Goal: Check status: Check status

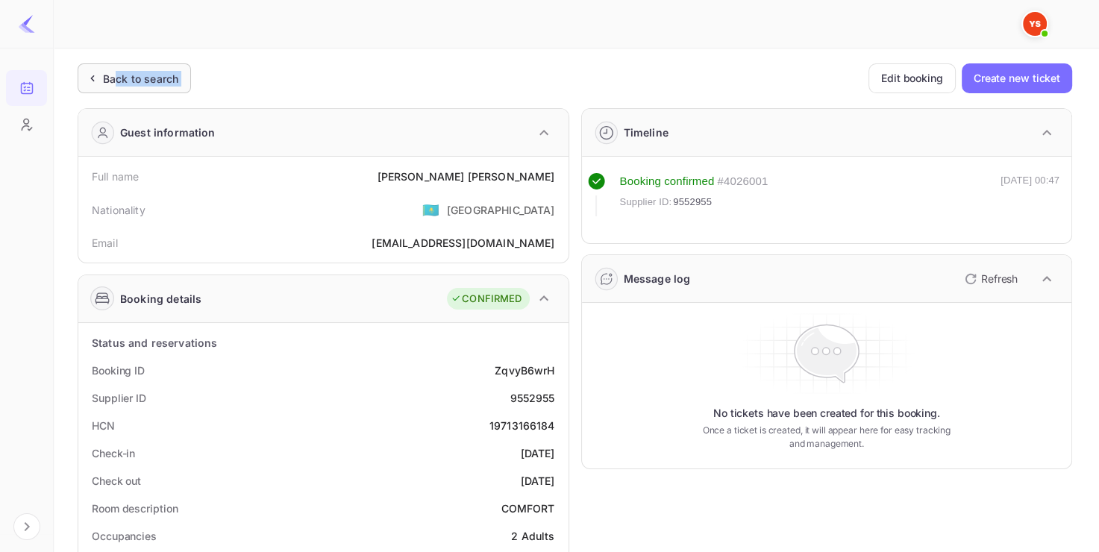
drag, startPoint x: 0, startPoint y: 0, endPoint x: 116, endPoint y: 90, distance: 147.3
click at [116, 90] on div "Back to search" at bounding box center [134, 78] width 113 height 30
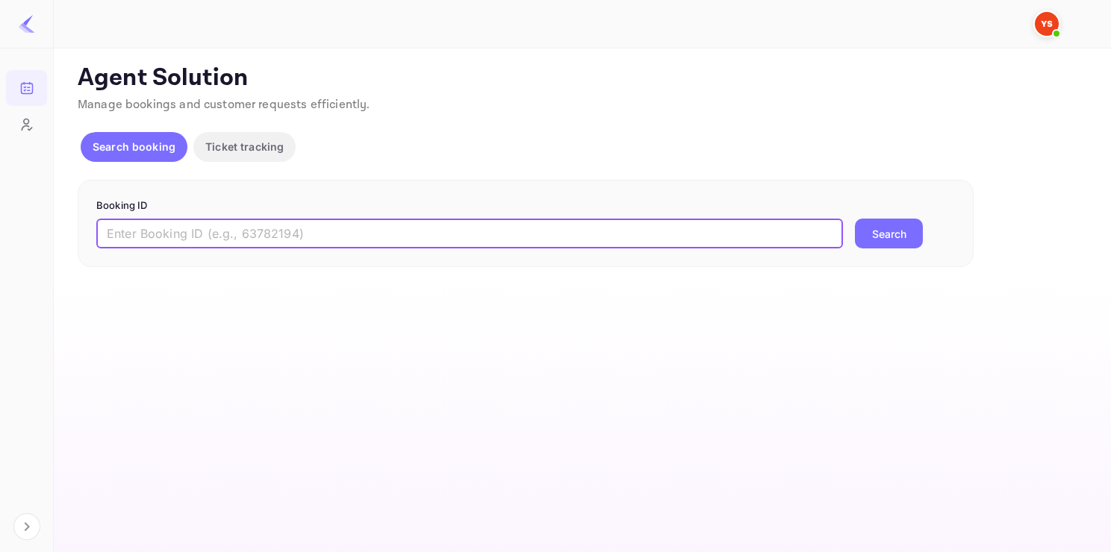
click at [337, 243] on input "text" at bounding box center [469, 234] width 746 height 30
paste input "9537957"
type input "9537957"
click at [855, 219] on button "Search" at bounding box center [889, 234] width 68 height 30
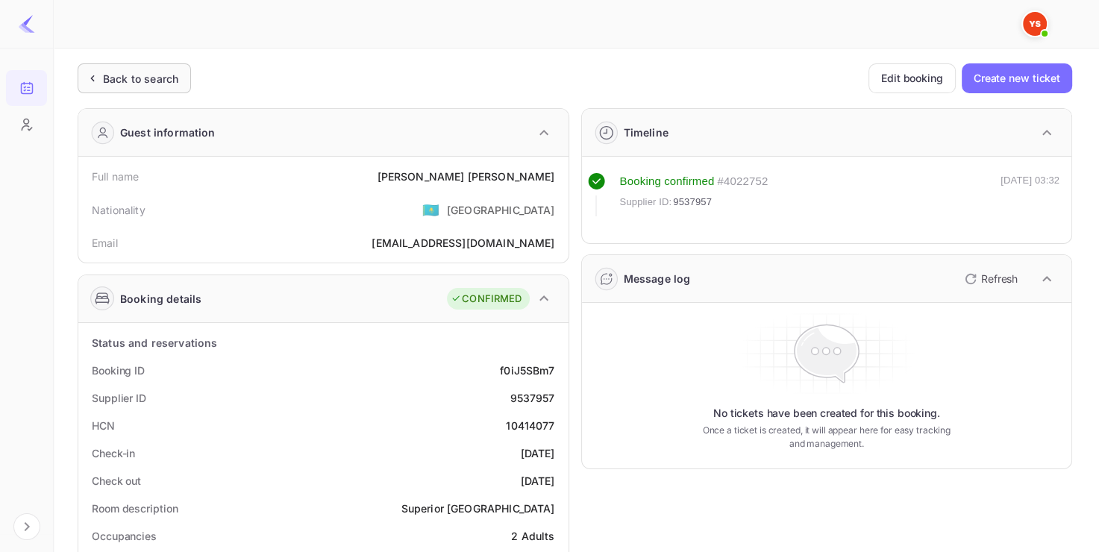
click at [118, 90] on div "Back to search" at bounding box center [134, 78] width 113 height 30
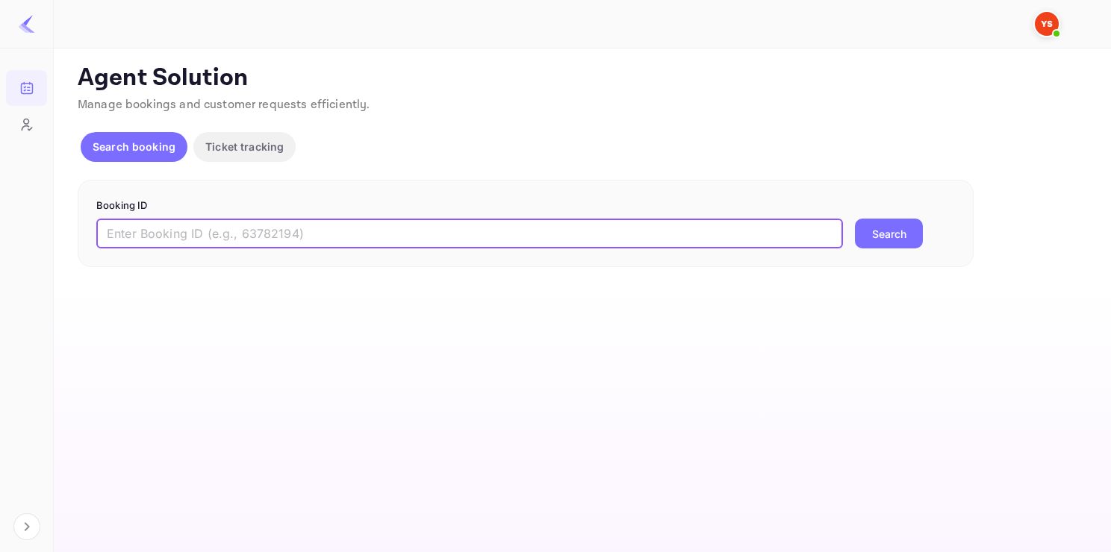
paste input "9383623"
click at [271, 229] on input "9383623" at bounding box center [469, 234] width 746 height 30
type input "9383623"
click at [872, 228] on button "Search" at bounding box center [889, 234] width 68 height 30
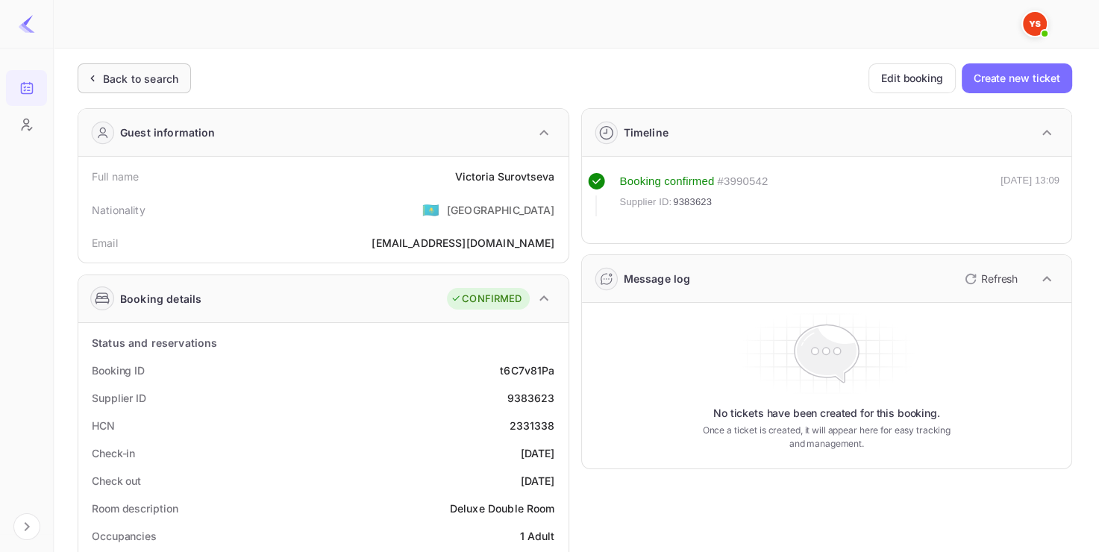
click at [161, 67] on div "Back to search" at bounding box center [134, 78] width 113 height 30
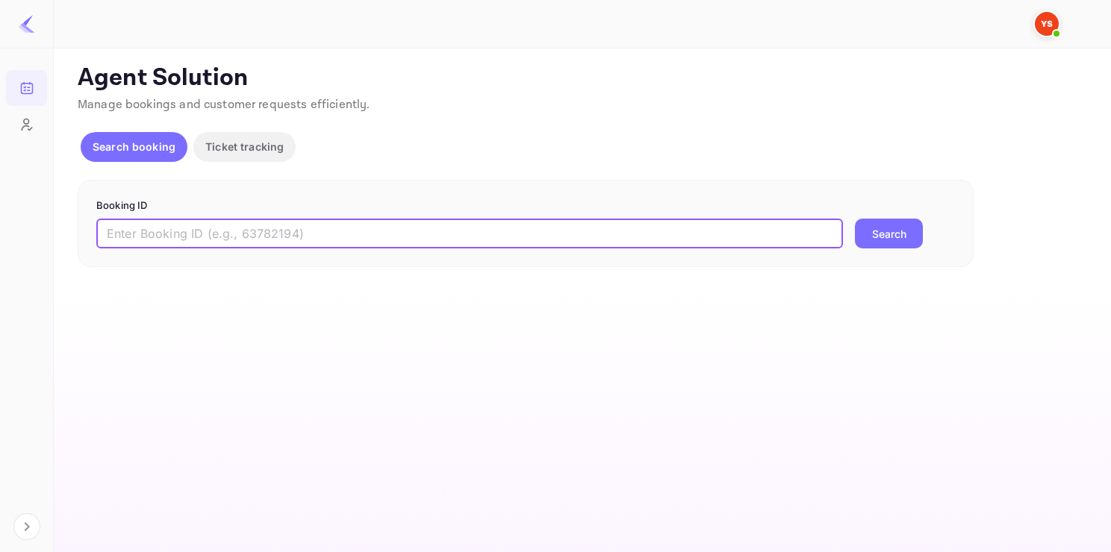
paste input "7698410"
click at [272, 227] on input "text" at bounding box center [469, 234] width 746 height 30
type input "7698410"
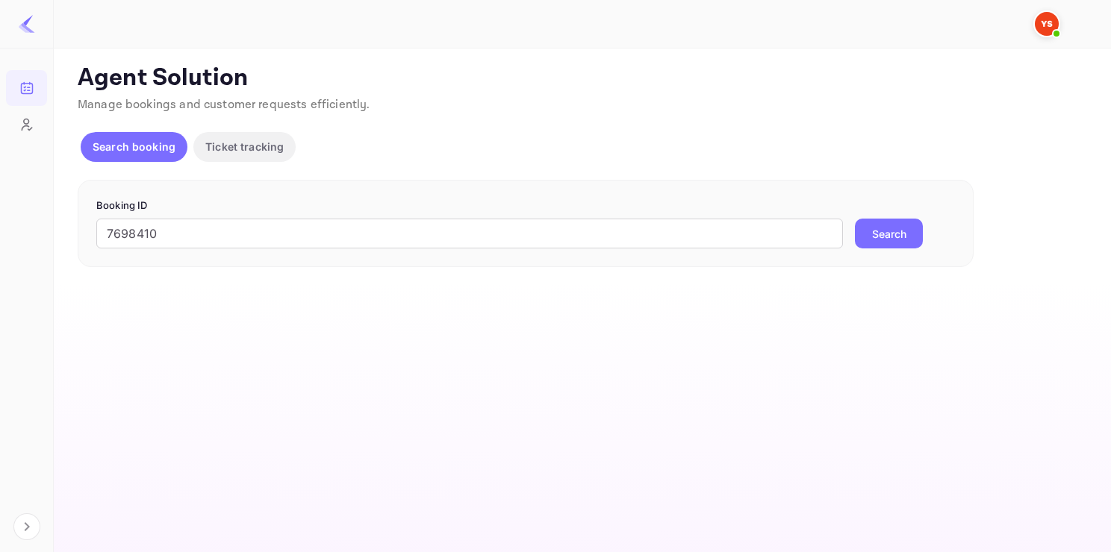
click at [878, 231] on button "Search" at bounding box center [889, 234] width 68 height 30
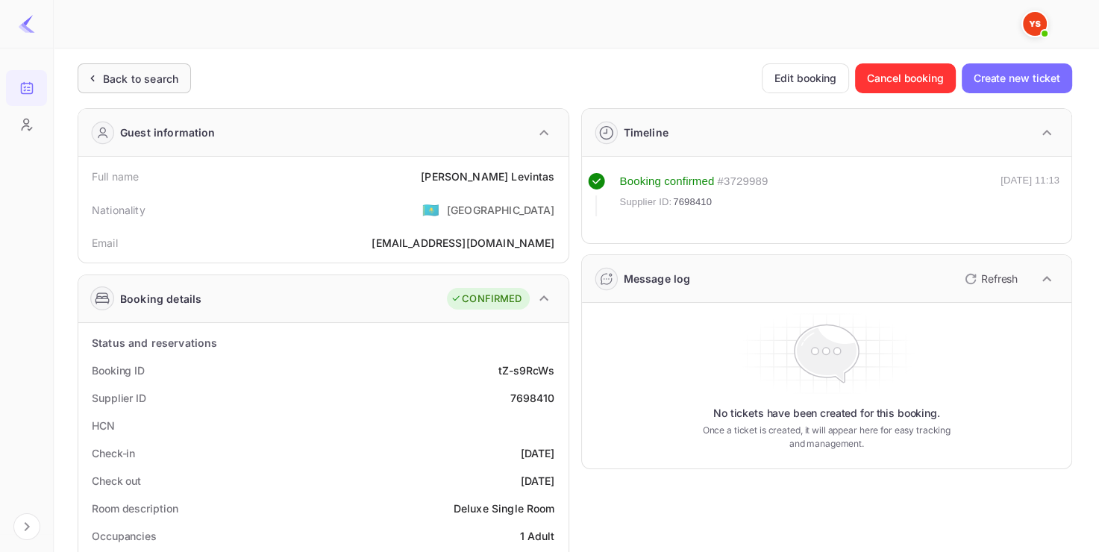
click at [144, 84] on div "Back to search" at bounding box center [140, 79] width 75 height 16
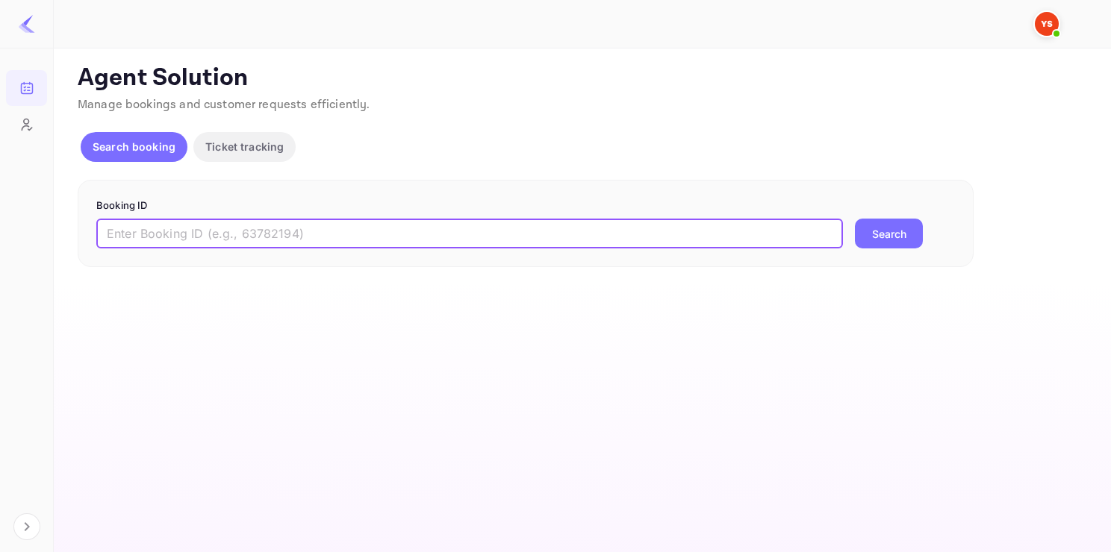
click at [241, 224] on input "text" at bounding box center [469, 234] width 746 height 30
paste input "9537957"
type input "9537957"
click at [855, 219] on button "Search" at bounding box center [889, 234] width 68 height 30
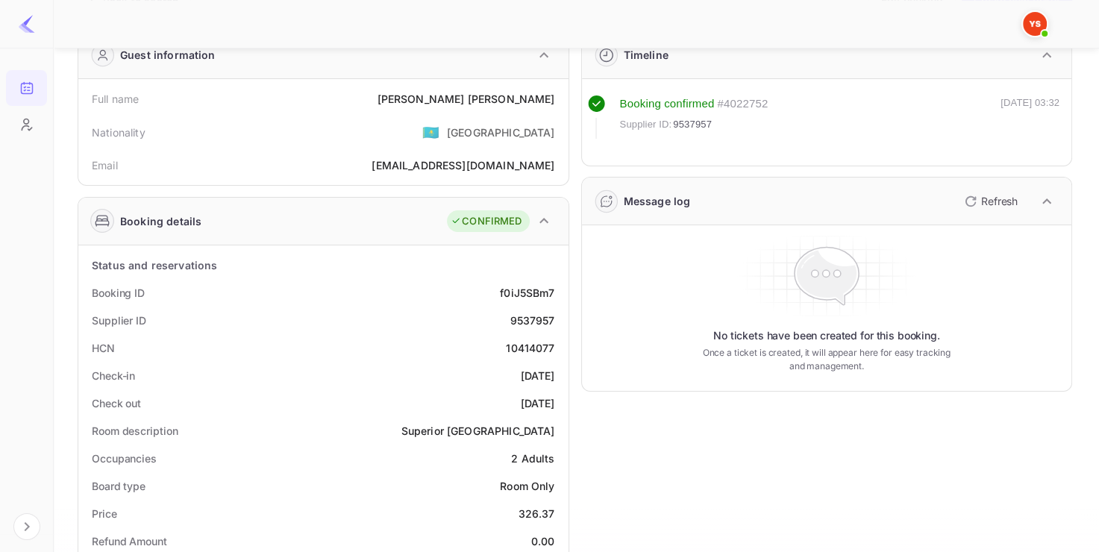
scroll to position [79, 0]
